Goal: Communication & Community: Answer question/provide support

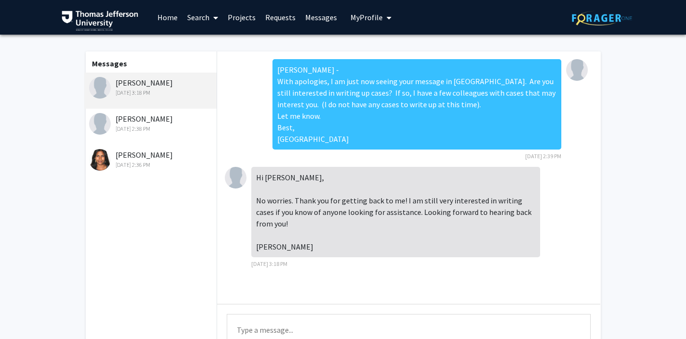
click at [147, 155] on div "[PERSON_NAME] [DATE] 2:36 PM" at bounding box center [152, 159] width 126 height 20
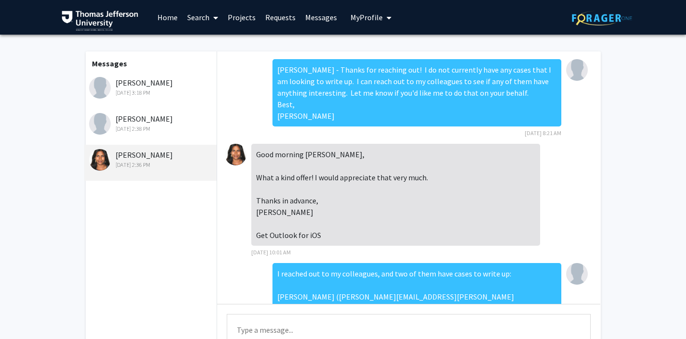
scroll to position [167, 0]
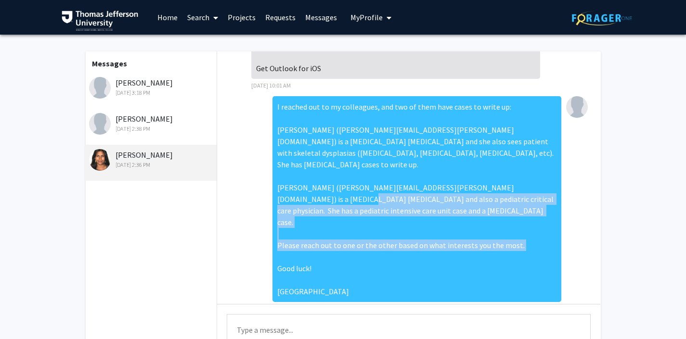
drag, startPoint x: 299, startPoint y: 268, endPoint x: 285, endPoint y: 190, distance: 79.2
click at [285, 190] on div "I reached out to my colleagues, and two of them have cases to write up: [PERSON…" at bounding box center [416, 199] width 289 height 206
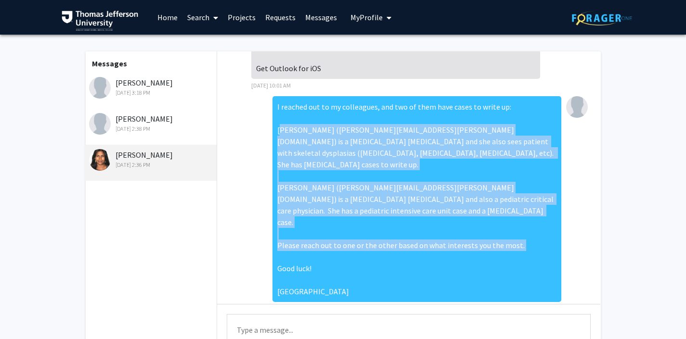
drag, startPoint x: 278, startPoint y: 127, endPoint x: 299, endPoint y: 274, distance: 147.8
click at [299, 274] on div "I reached out to my colleagues, and two of them have cases to write up: [PERSON…" at bounding box center [416, 199] width 289 height 206
copy div "[PERSON_NAME] ([PERSON_NAME][EMAIL_ADDRESS][PERSON_NAME][DOMAIN_NAME]) is a [ME…"
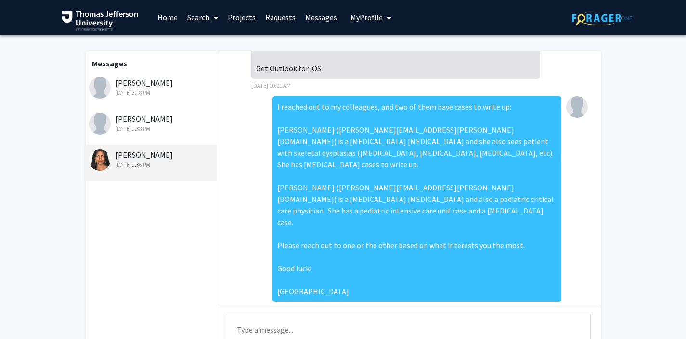
click at [146, 88] on div "[PERSON_NAME] [DATE] 3:18 PM" at bounding box center [152, 87] width 126 height 20
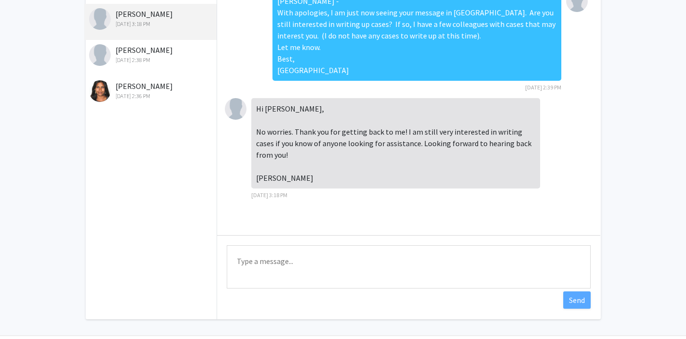
scroll to position [69, 0]
click at [331, 259] on textarea "Type a message" at bounding box center [409, 266] width 364 height 43
paste textarea "[PERSON_NAME] ([PERSON_NAME][EMAIL_ADDRESS][PERSON_NAME][DOMAIN_NAME]) is a [ME…"
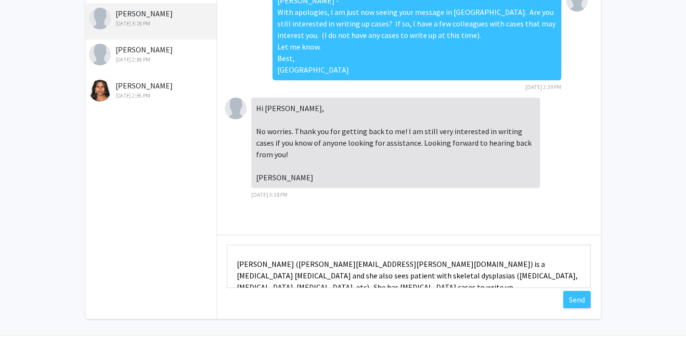
scroll to position [0, 0]
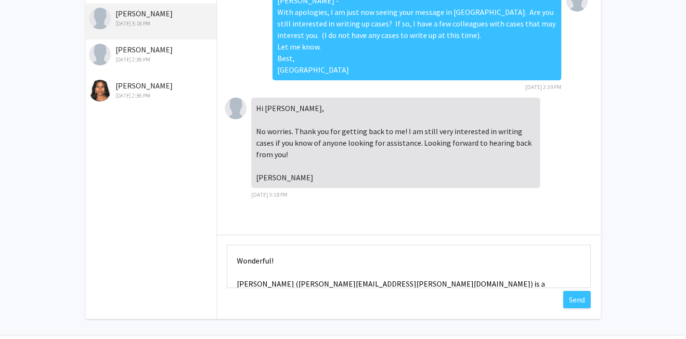
click at [303, 260] on textarea "Wonderful! [PERSON_NAME] ([PERSON_NAME][EMAIL_ADDRESS][PERSON_NAME][DOMAIN_NAME…" at bounding box center [409, 266] width 364 height 43
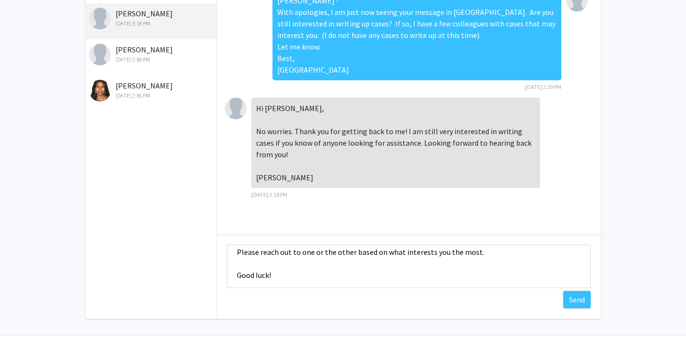
scroll to position [139, 0]
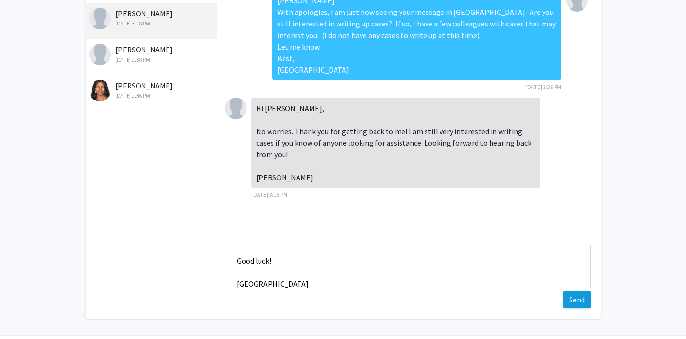
type textarea "Wonderful! I have two colleagues with cases to write up: [PERSON_NAME] ([PERSON…"
click at [582, 300] on button "Send" at bounding box center [576, 299] width 27 height 17
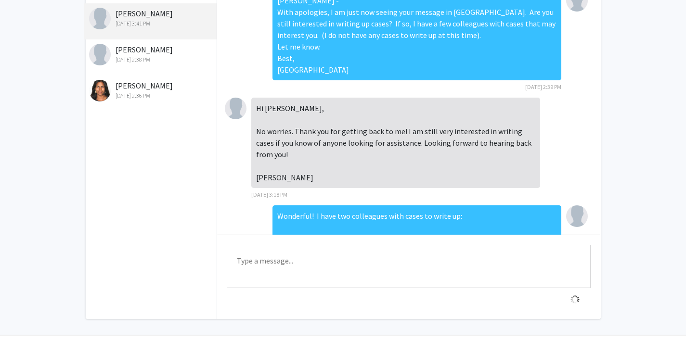
scroll to position [178, 0]
